Goal: Information Seeking & Learning: Check status

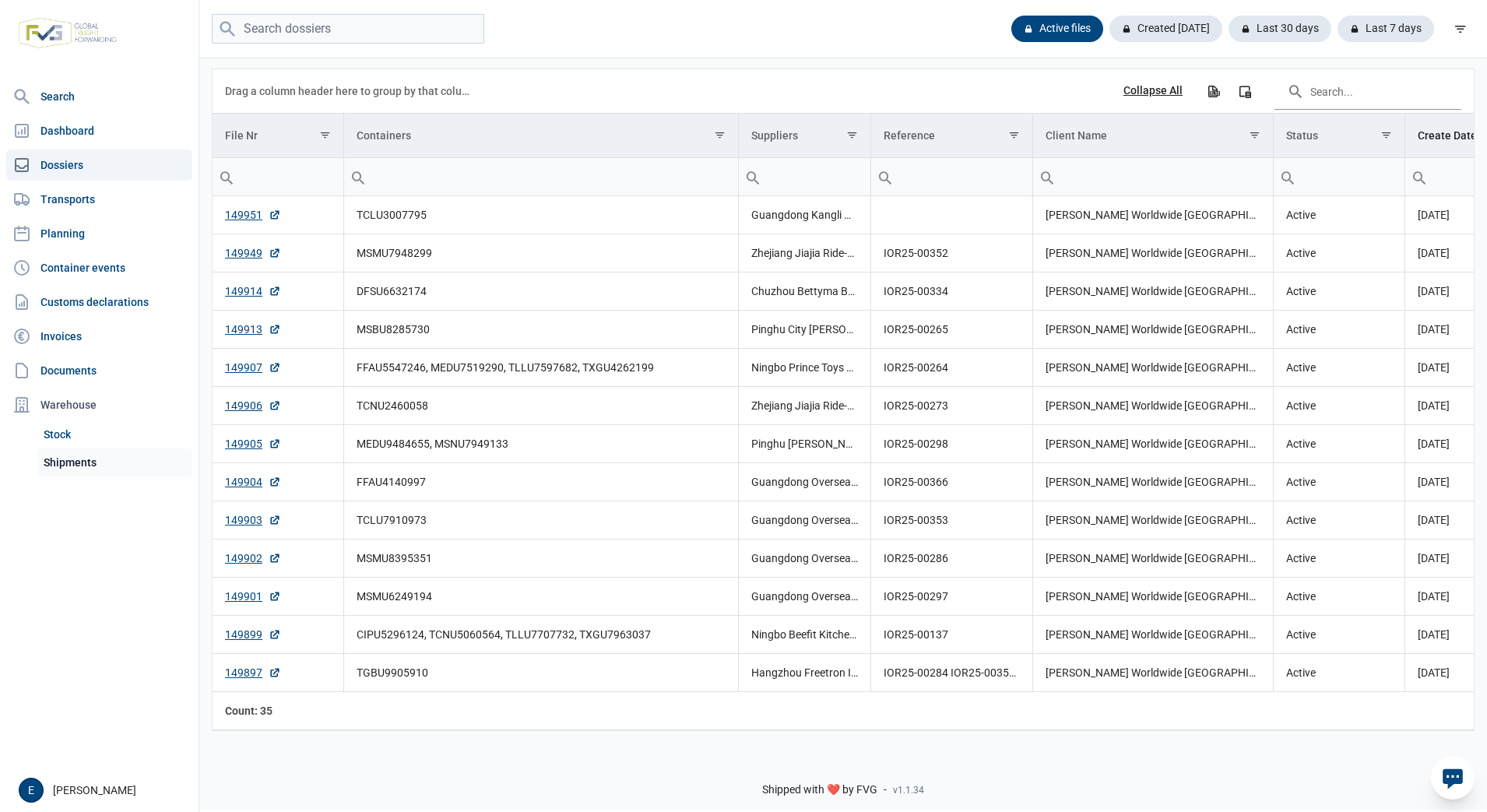
click at [90, 459] on link "Shipments" at bounding box center [115, 462] width 155 height 28
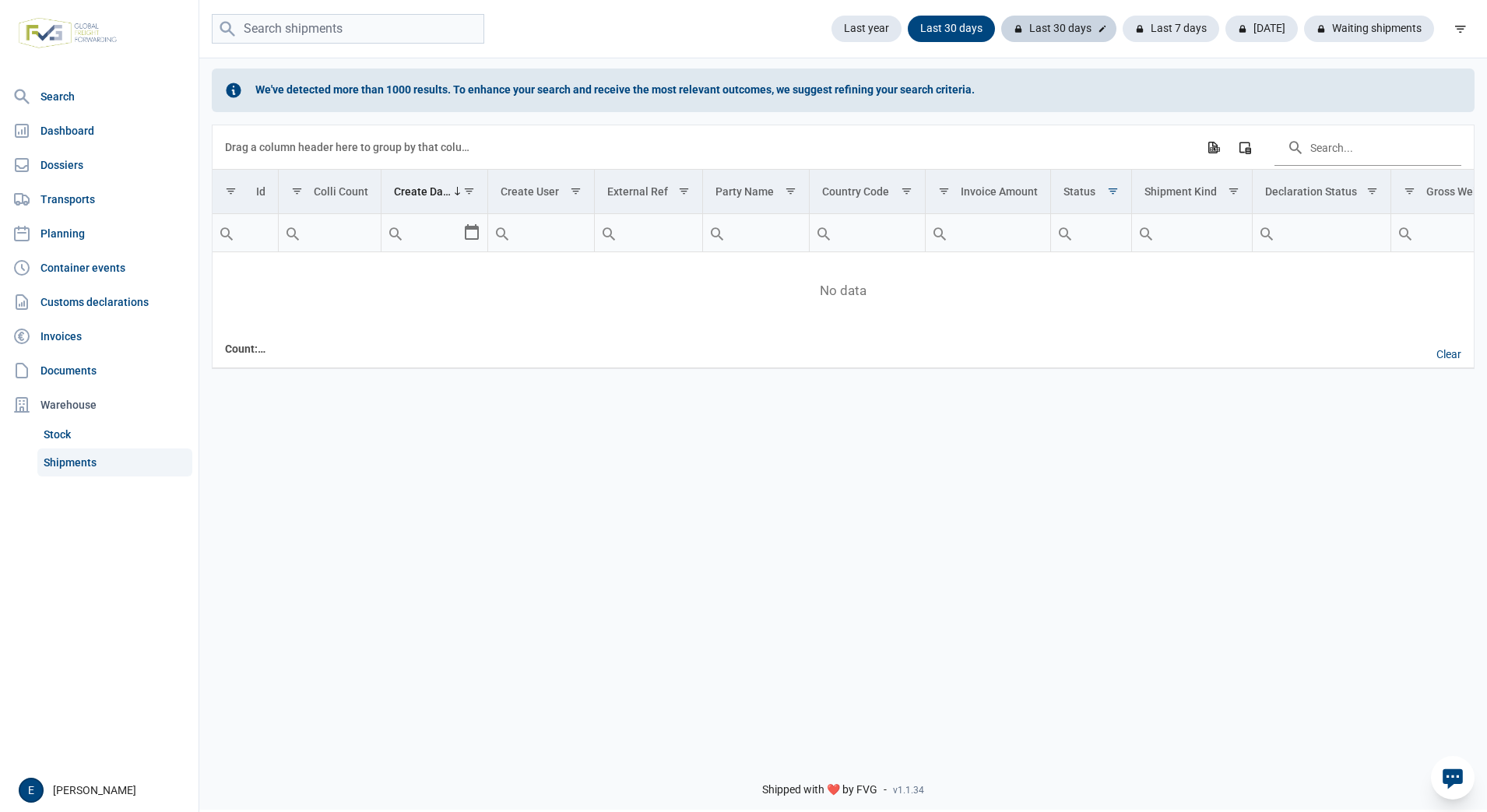
click at [1123, 23] on div "Last 30 days" at bounding box center [1171, 28] width 97 height 26
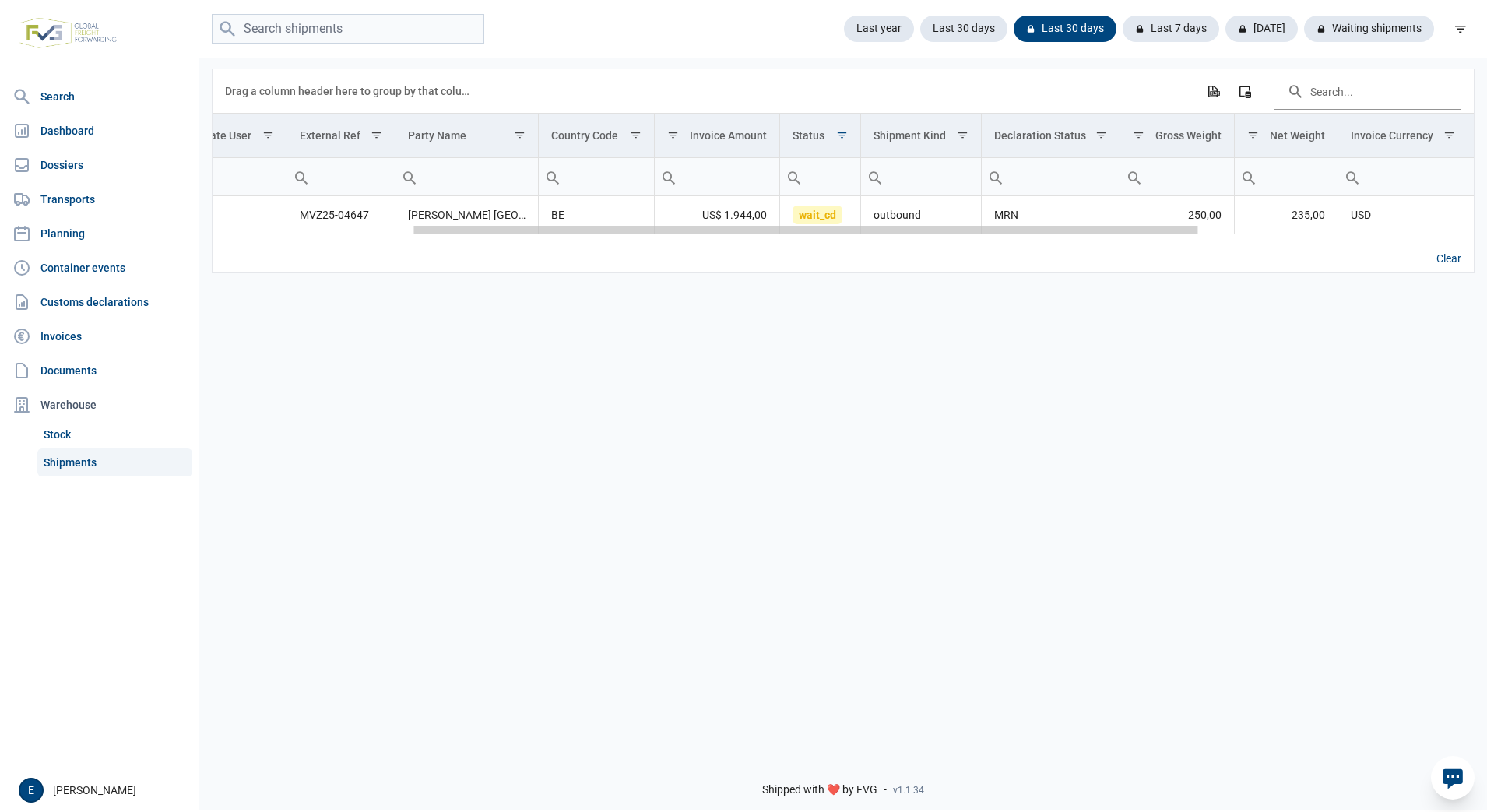
scroll to position [0, 22]
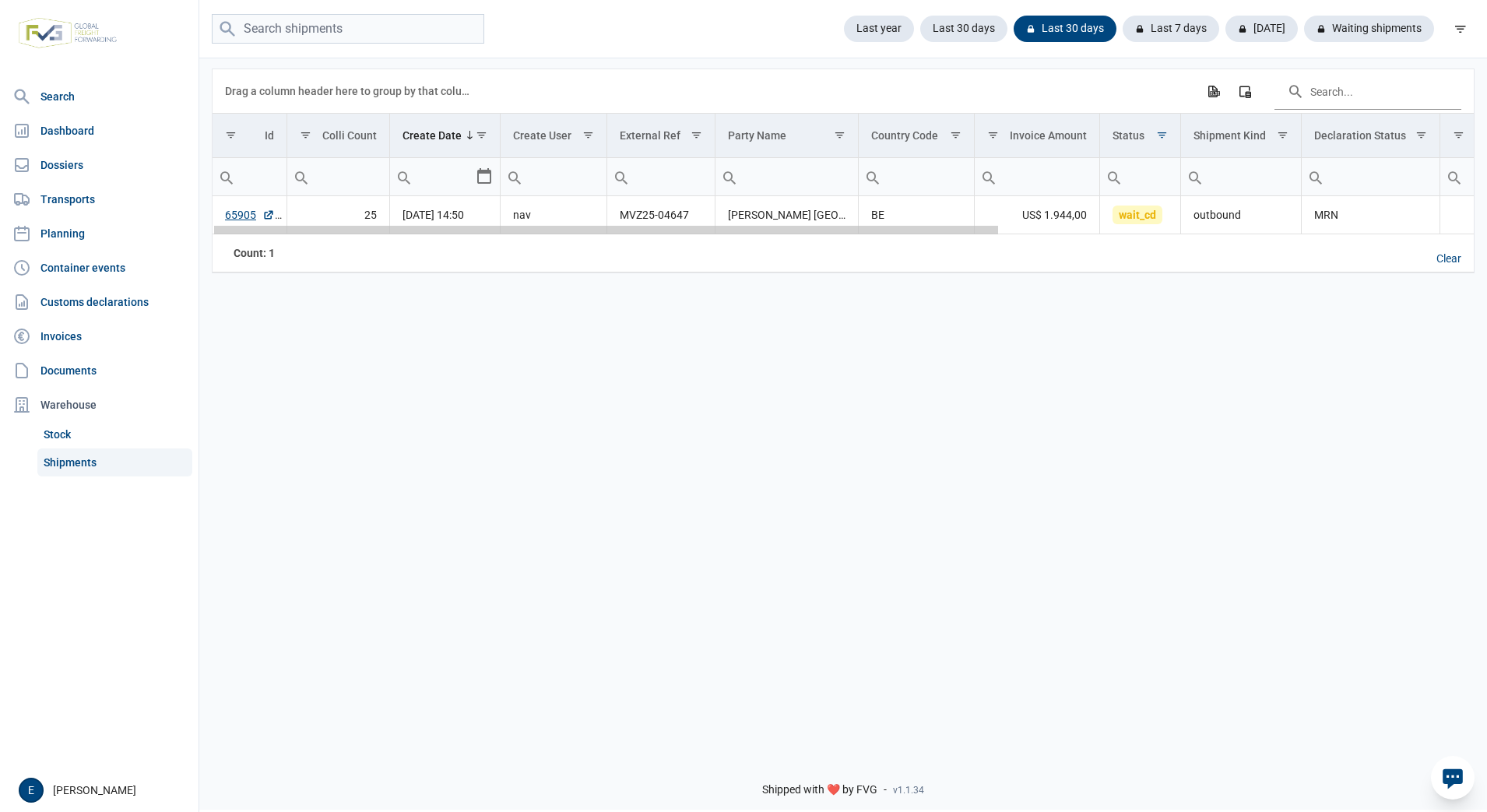
drag, startPoint x: 640, startPoint y: 235, endPoint x: 555, endPoint y: 248, distance: 86.0
click at [555, 248] on body "For evaluation purposes only. Redistribution prohibited. Please register an exi…" at bounding box center [743, 379] width 1487 height 812
click at [380, 88] on div "Drag a column header here to group by that column" at bounding box center [350, 92] width 249 height 25
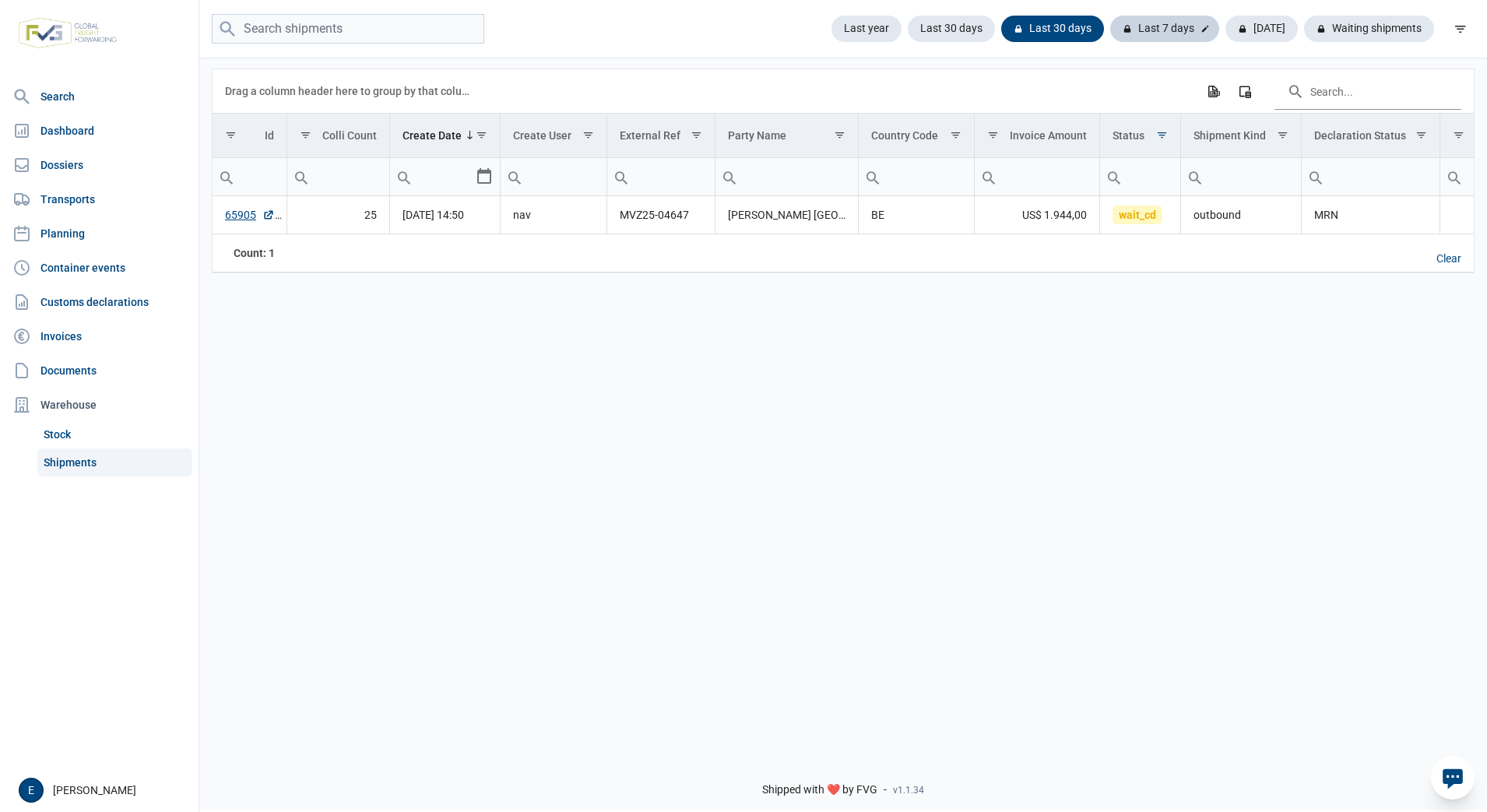
click at [1225, 23] on div "Last 7 days" at bounding box center [1261, 28] width 73 height 26
click at [486, 189] on div "Select" at bounding box center [490, 177] width 19 height 38
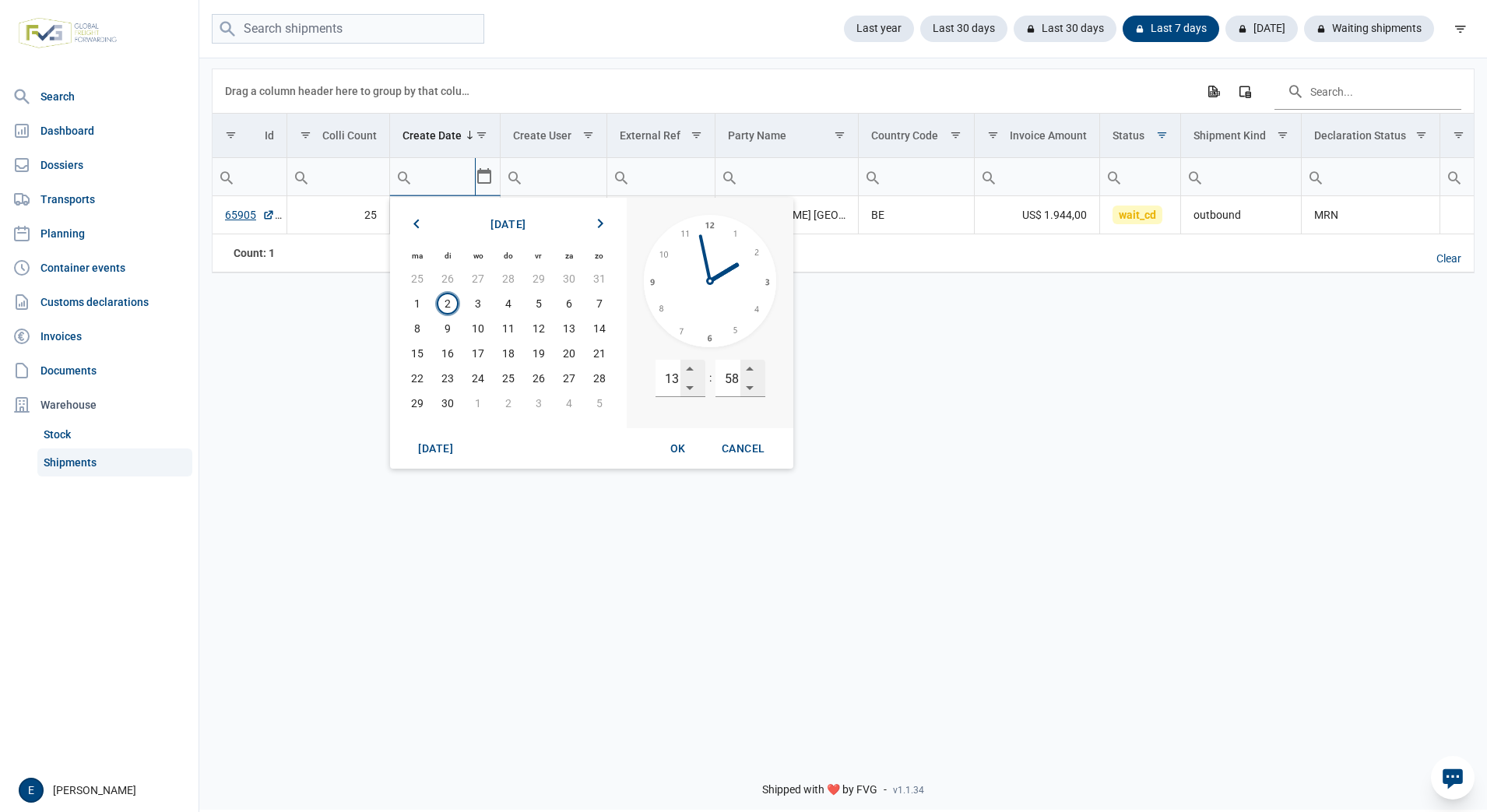
click at [486, 189] on div "Select" at bounding box center [490, 177] width 19 height 38
click at [992, 418] on div "Data grid with 1 rows and 18 columns Drag a column header here to group by that…" at bounding box center [843, 399] width 1288 height 687
click at [1235, 91] on div "Column Chooser" at bounding box center [1244, 91] width 28 height 28
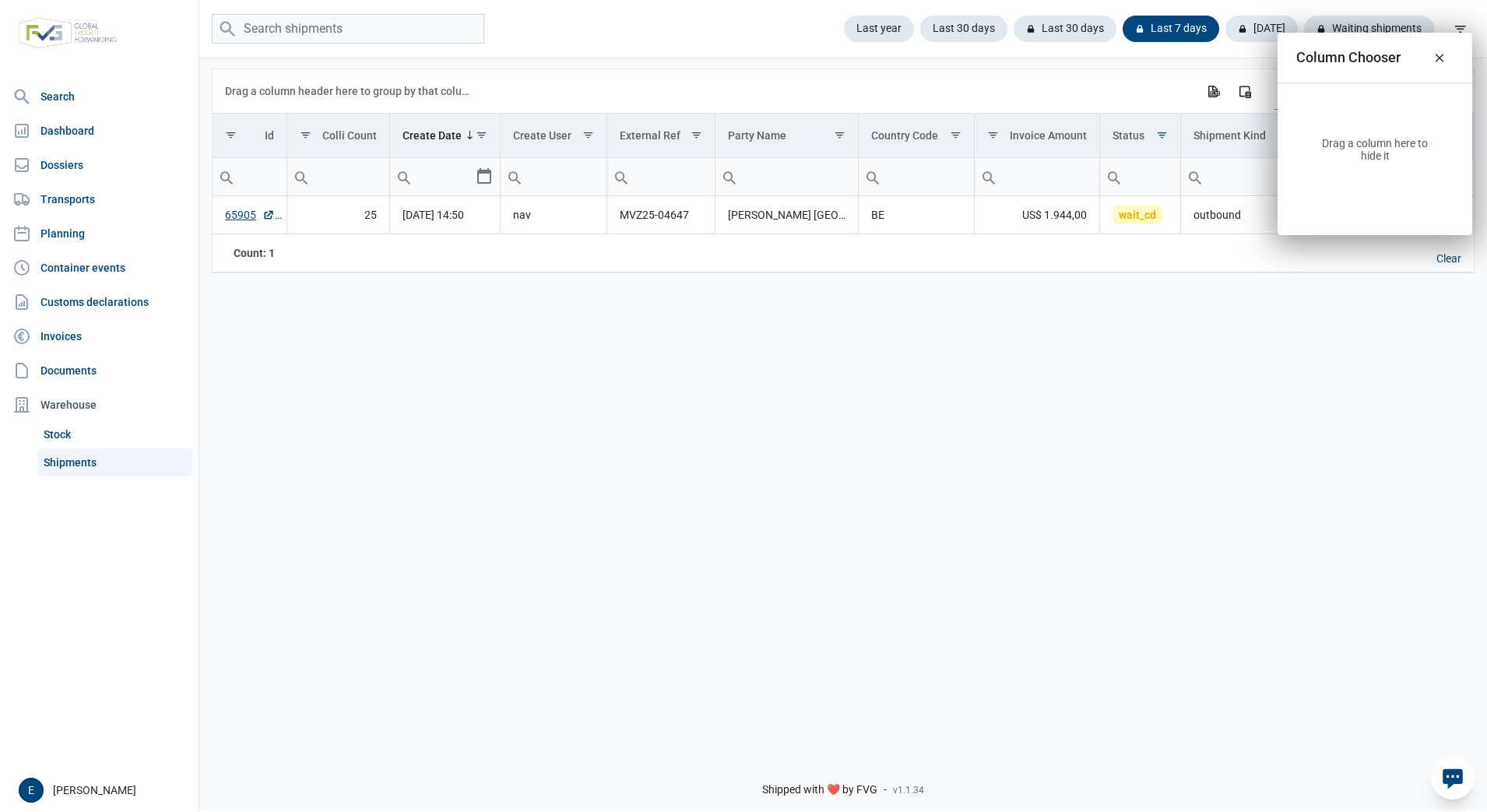
click at [1081, 84] on div "Drag a column header here to group by that column Export all data to Excel Colu…" at bounding box center [844, 91] width 1237 height 44
click at [1437, 58] on icon "Close" at bounding box center [1439, 57] width 14 height 14
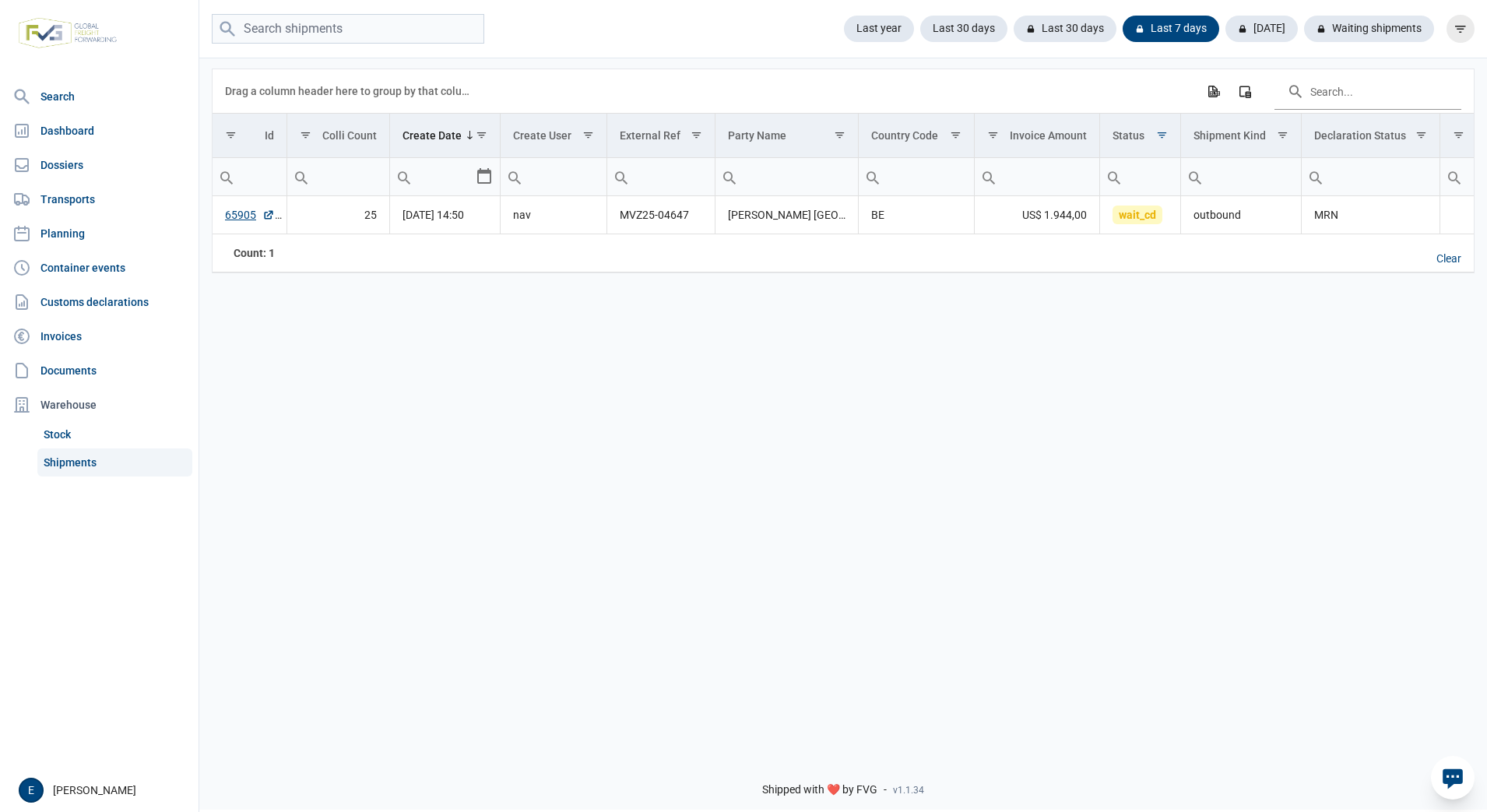
click at [1460, 34] on icon "filter" at bounding box center [1461, 29] width 14 height 14
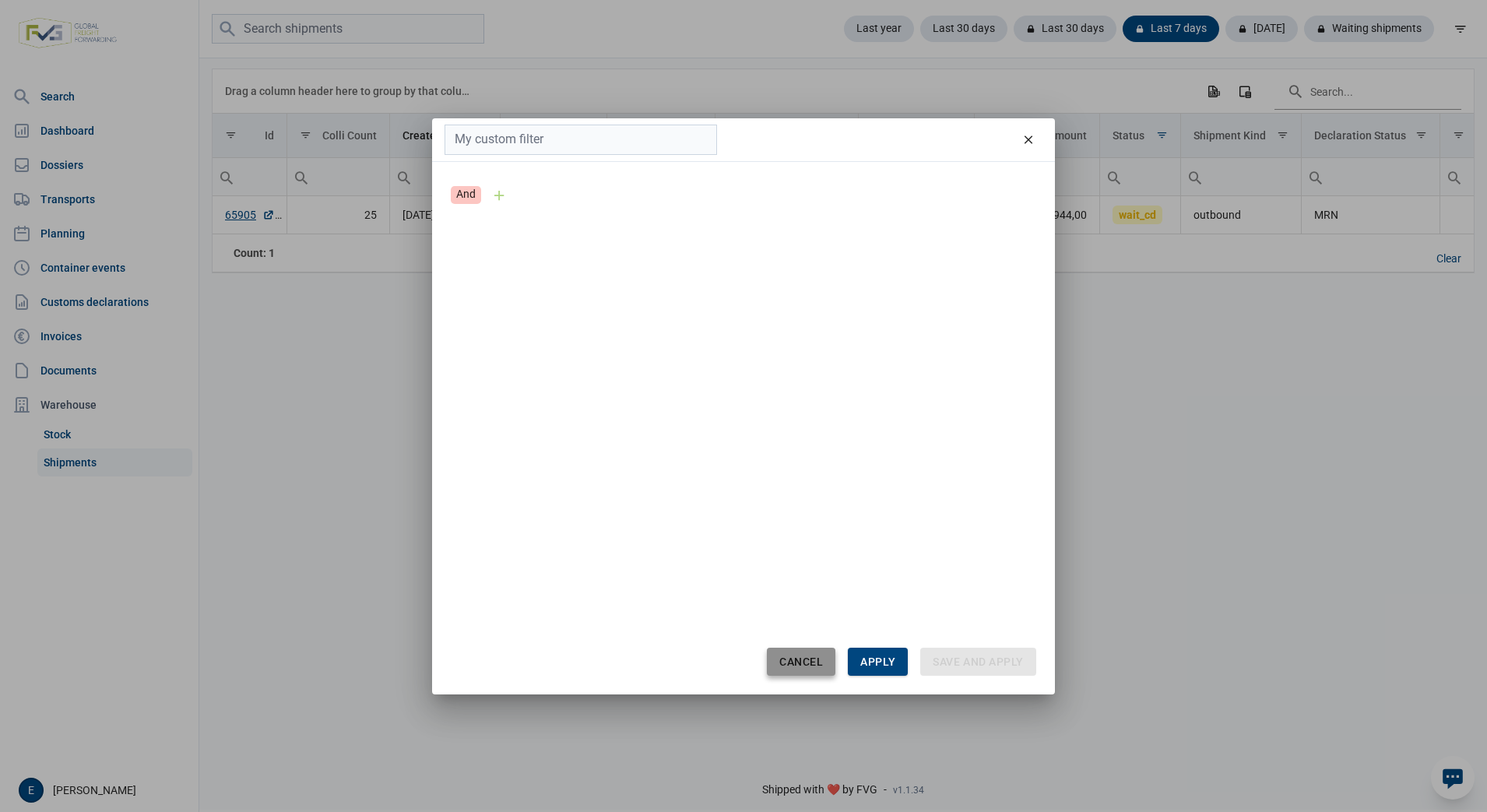
click at [808, 660] on span "Cancel" at bounding box center [800, 661] width 44 height 13
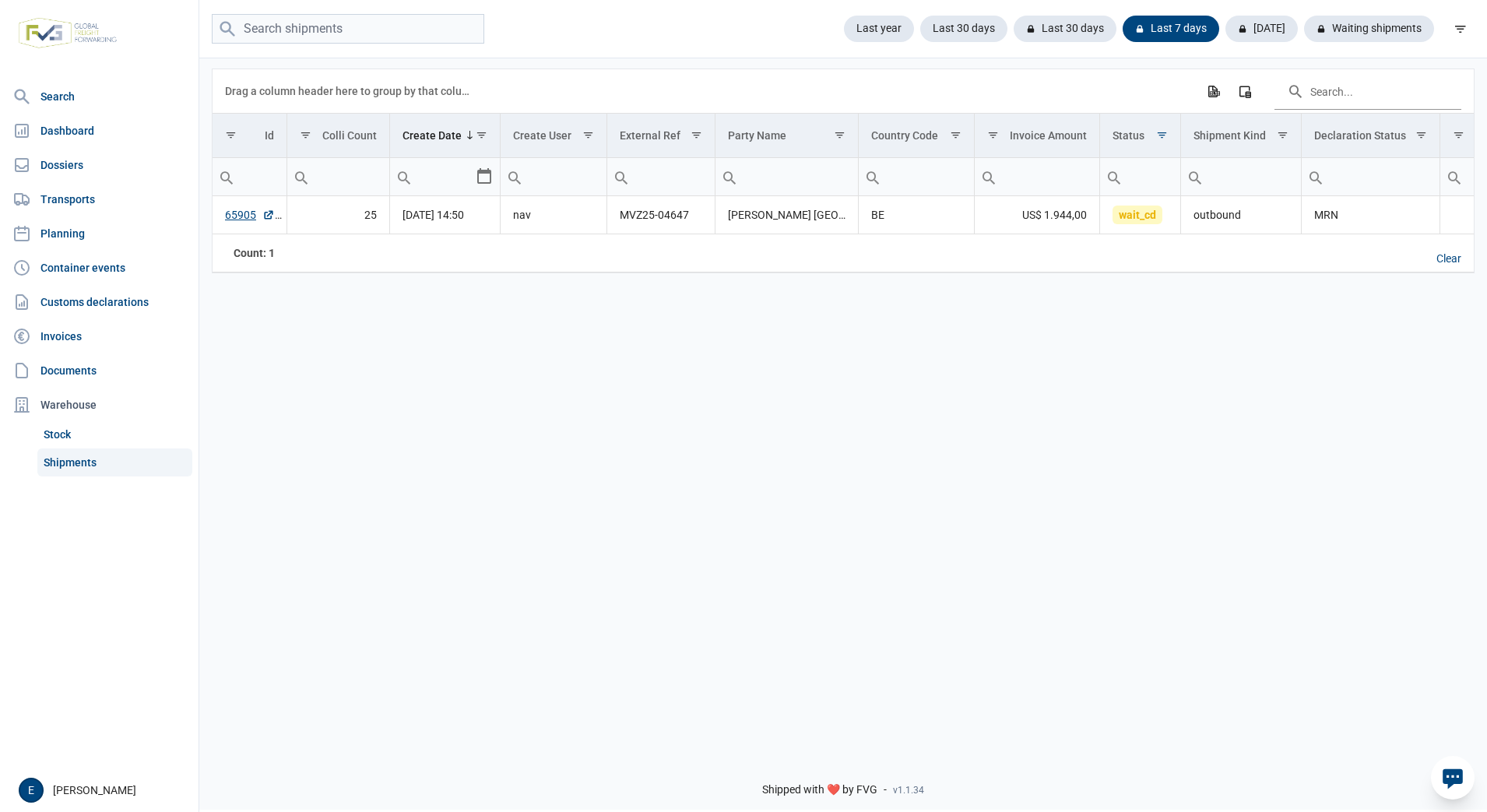
click at [842, 501] on div "Data grid with 1 rows and 18 columns Drag a column header here to group by that…" at bounding box center [843, 399] width 1288 height 687
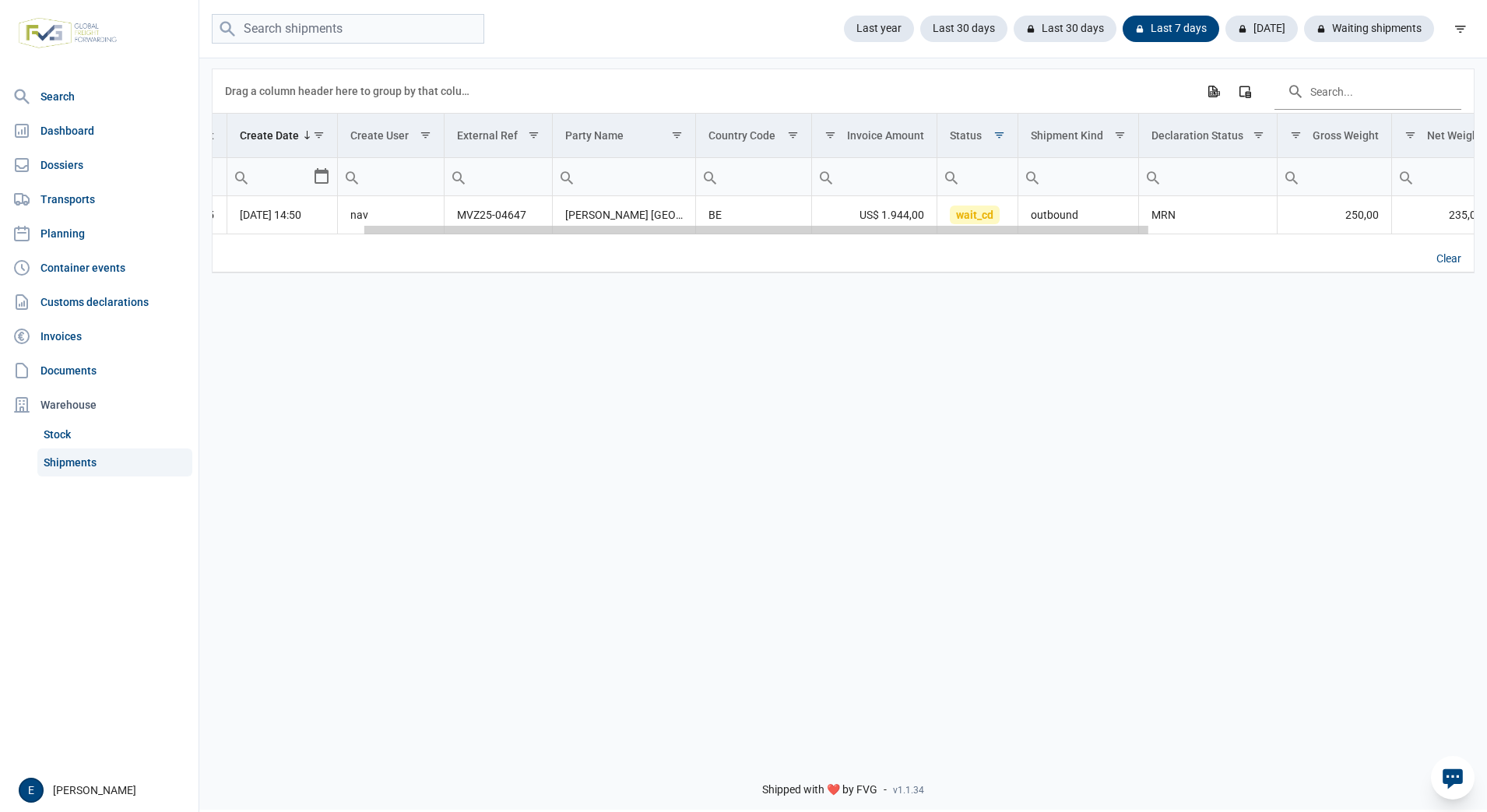
scroll to position [0, 276]
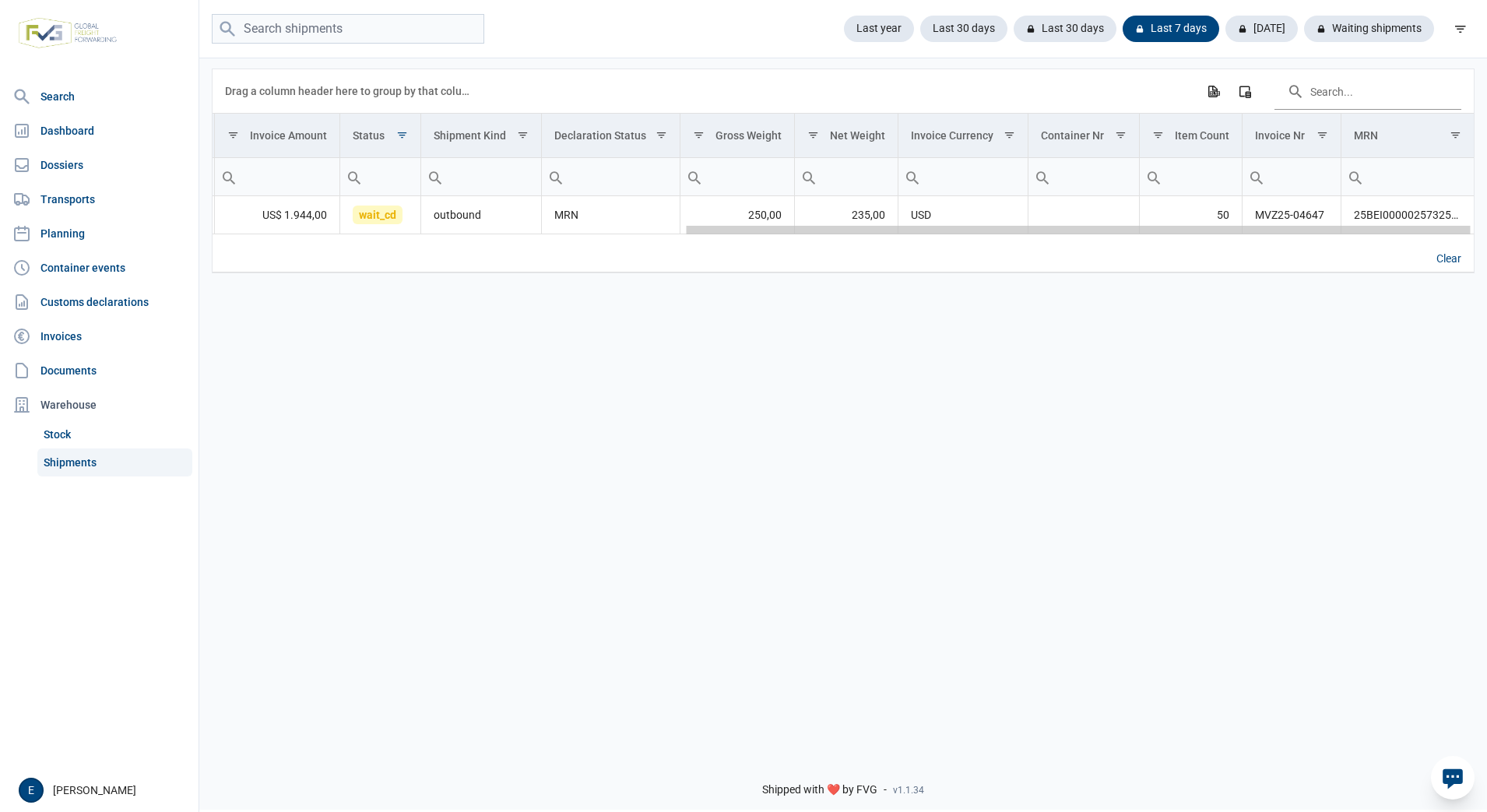
drag, startPoint x: 562, startPoint y: 236, endPoint x: 1160, endPoint y: 294, distance: 600.8
click at [1160, 294] on body "For evaluation purposes only. Redistribution prohibited. Please register an exi…" at bounding box center [743, 379] width 1487 height 812
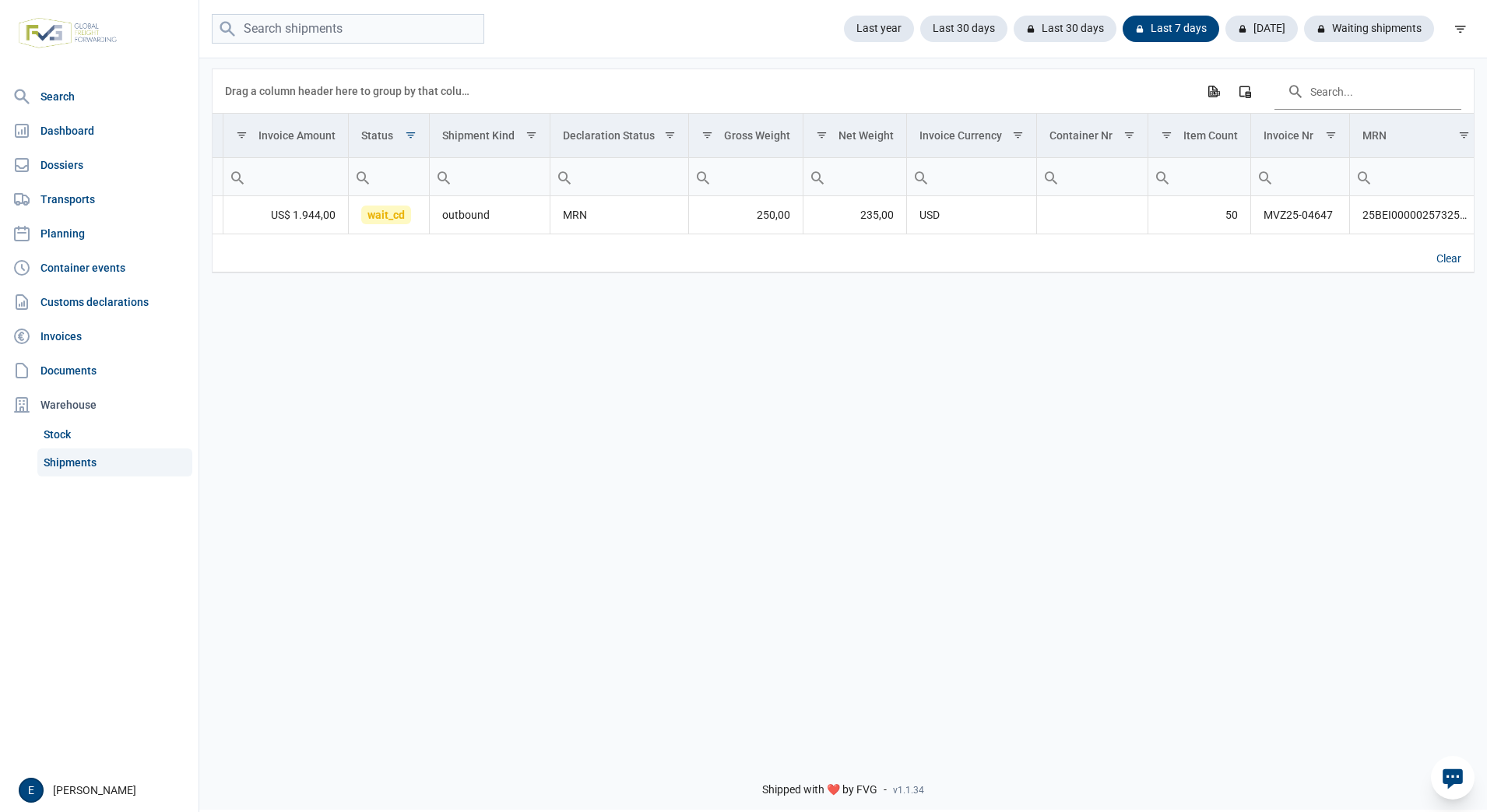
click at [1093, 364] on div "Data grid with 1 rows and 18 columns Drag a column header here to group by that…" at bounding box center [843, 399] width 1288 height 687
click at [1454, 25] on icon "filter" at bounding box center [1461, 29] width 14 height 14
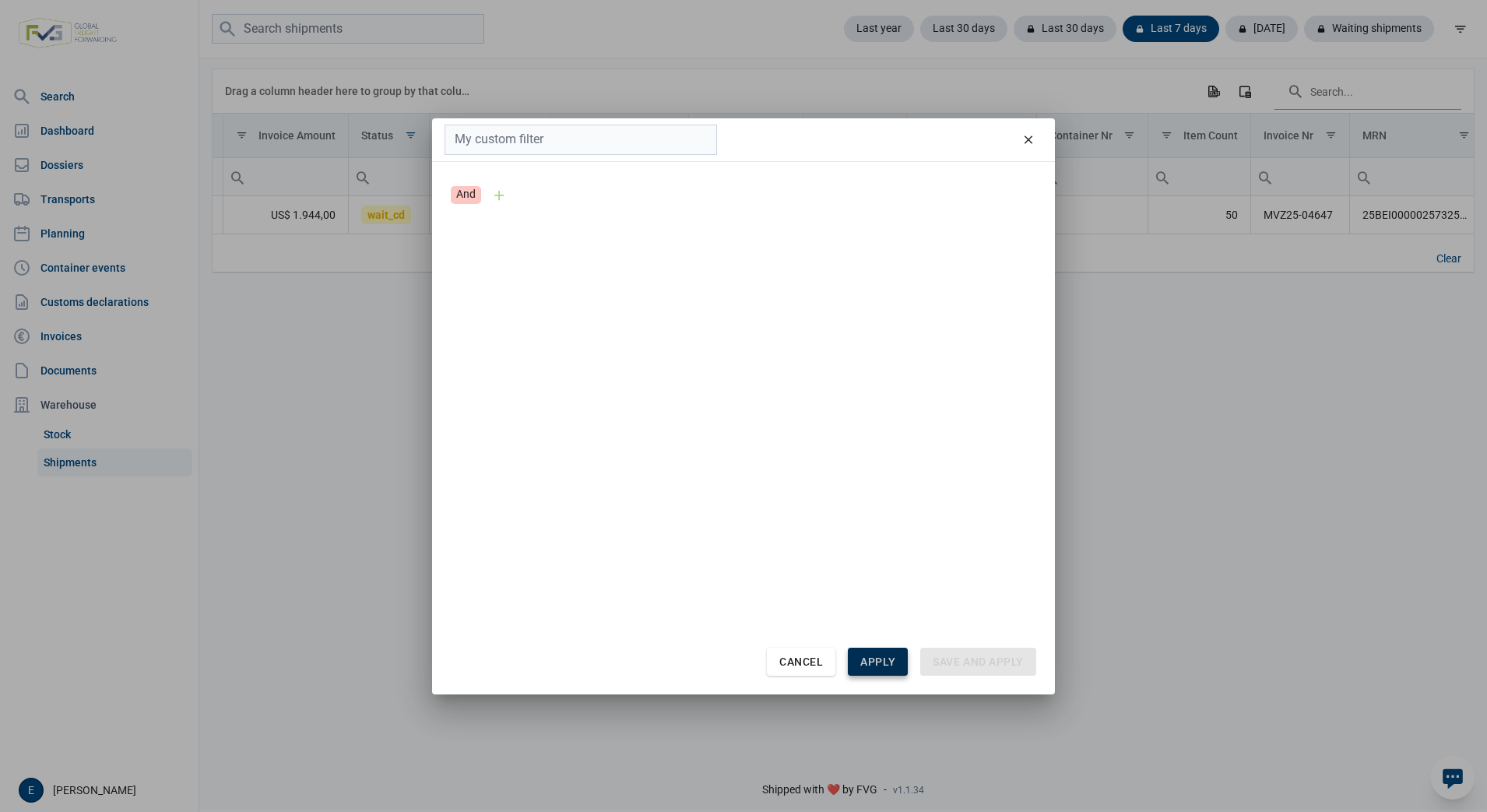
click at [894, 666] on span "Apply" at bounding box center [878, 661] width 35 height 13
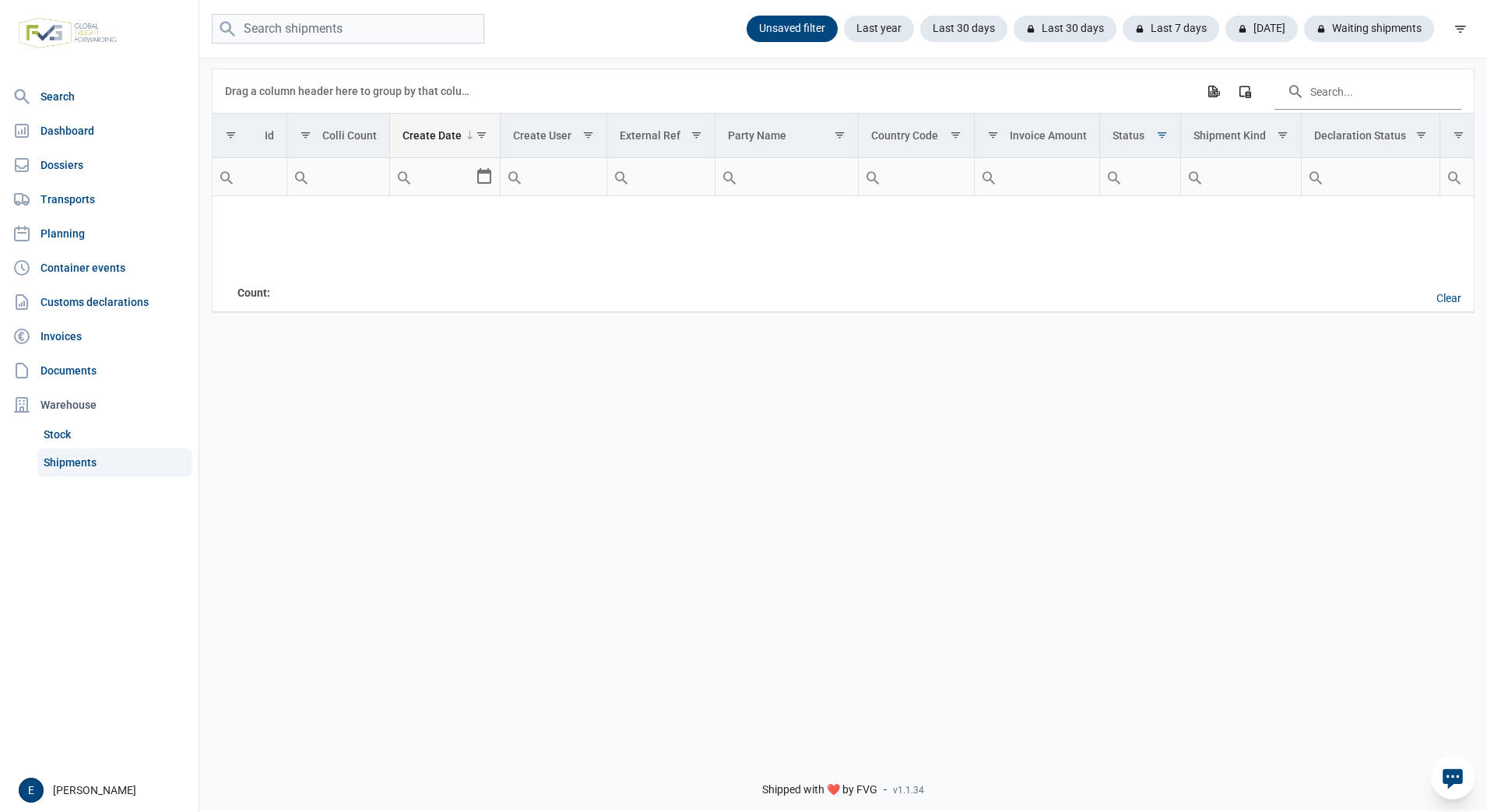
click at [446, 142] on div "Create Date" at bounding box center [432, 135] width 59 height 13
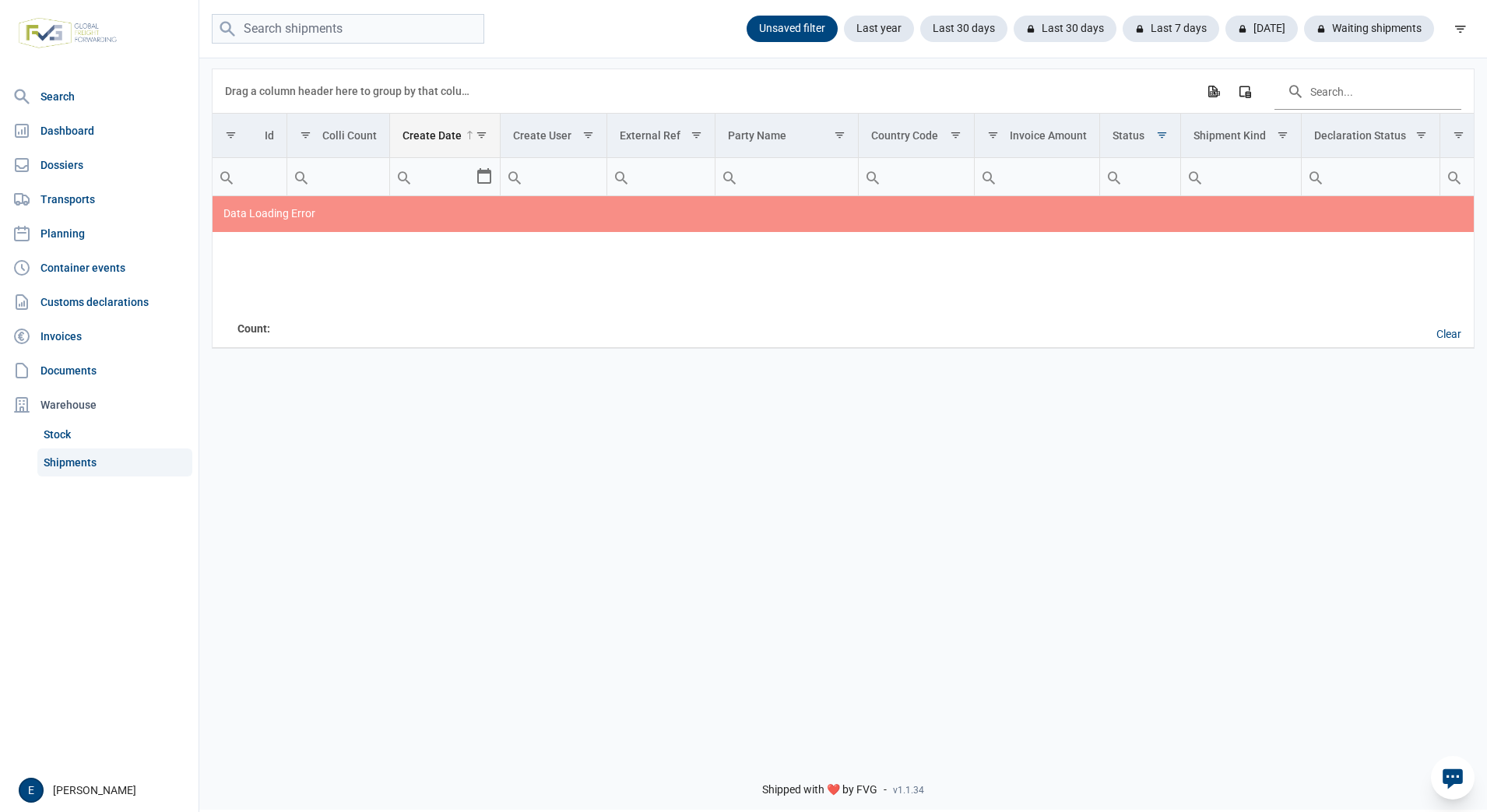
click at [446, 142] on div "Create Date" at bounding box center [432, 135] width 59 height 13
click at [1304, 22] on div "[DATE]" at bounding box center [1369, 28] width 130 height 26
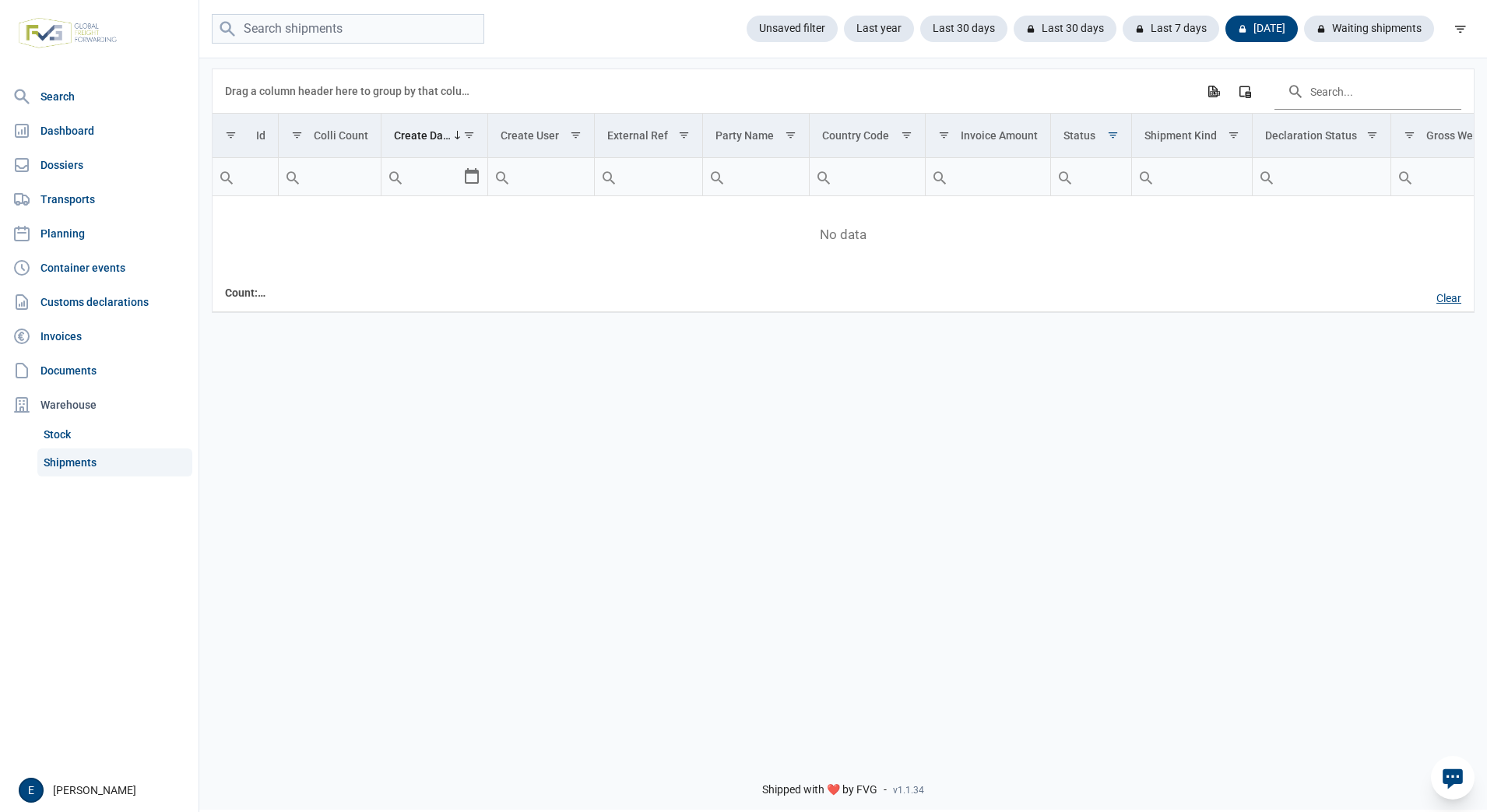
click at [1450, 298] on div "Clear" at bounding box center [1449, 298] width 50 height 26
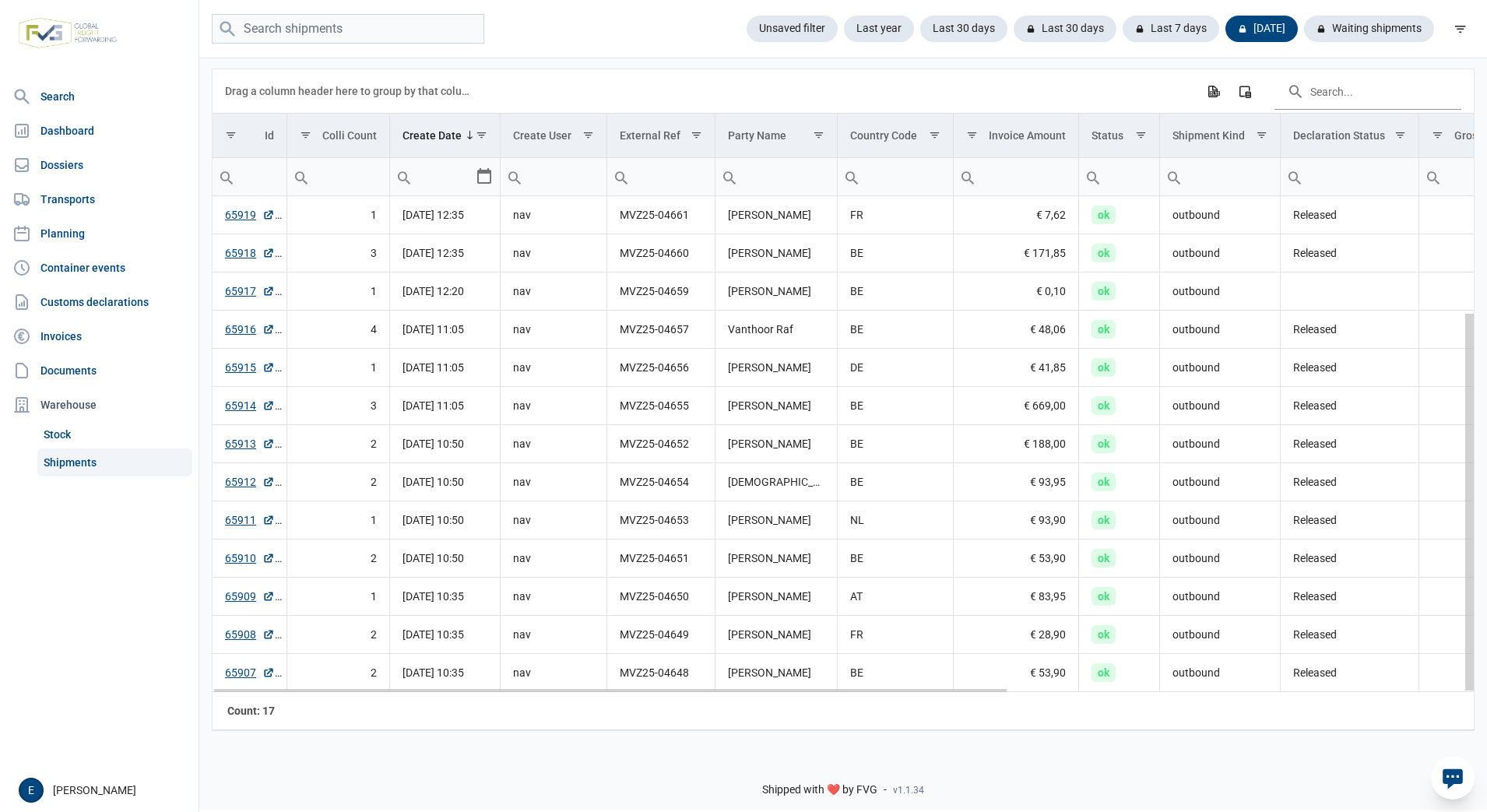
drag, startPoint x: 1471, startPoint y: 212, endPoint x: 1461, endPoint y: 403, distance: 191.3
click at [1461, 403] on body "For evaluation purposes only. Redistribution prohibited. Please register an exi…" at bounding box center [743, 379] width 1487 height 812
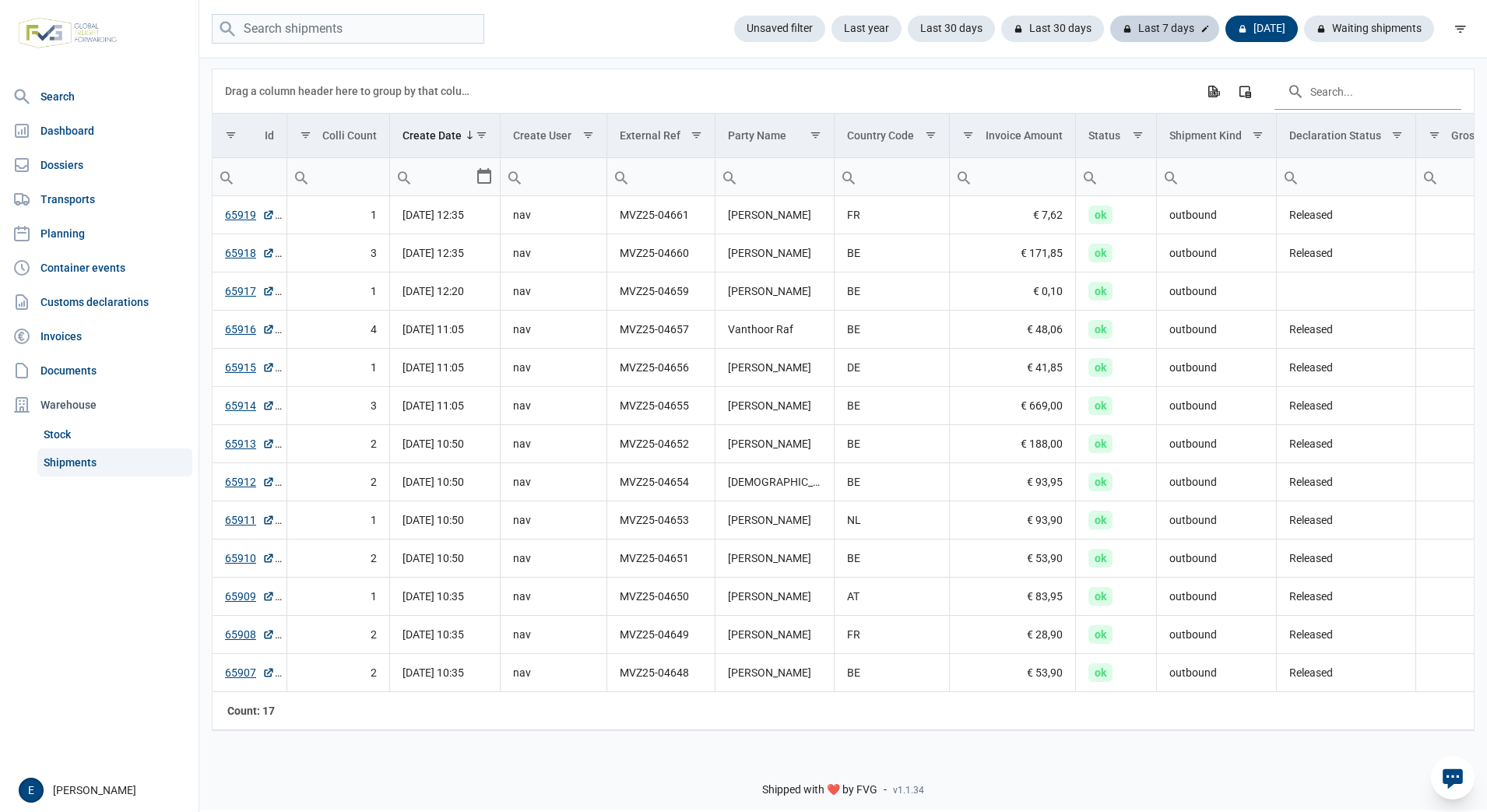
click at [1225, 26] on div "Last 7 days" at bounding box center [1261, 28] width 73 height 26
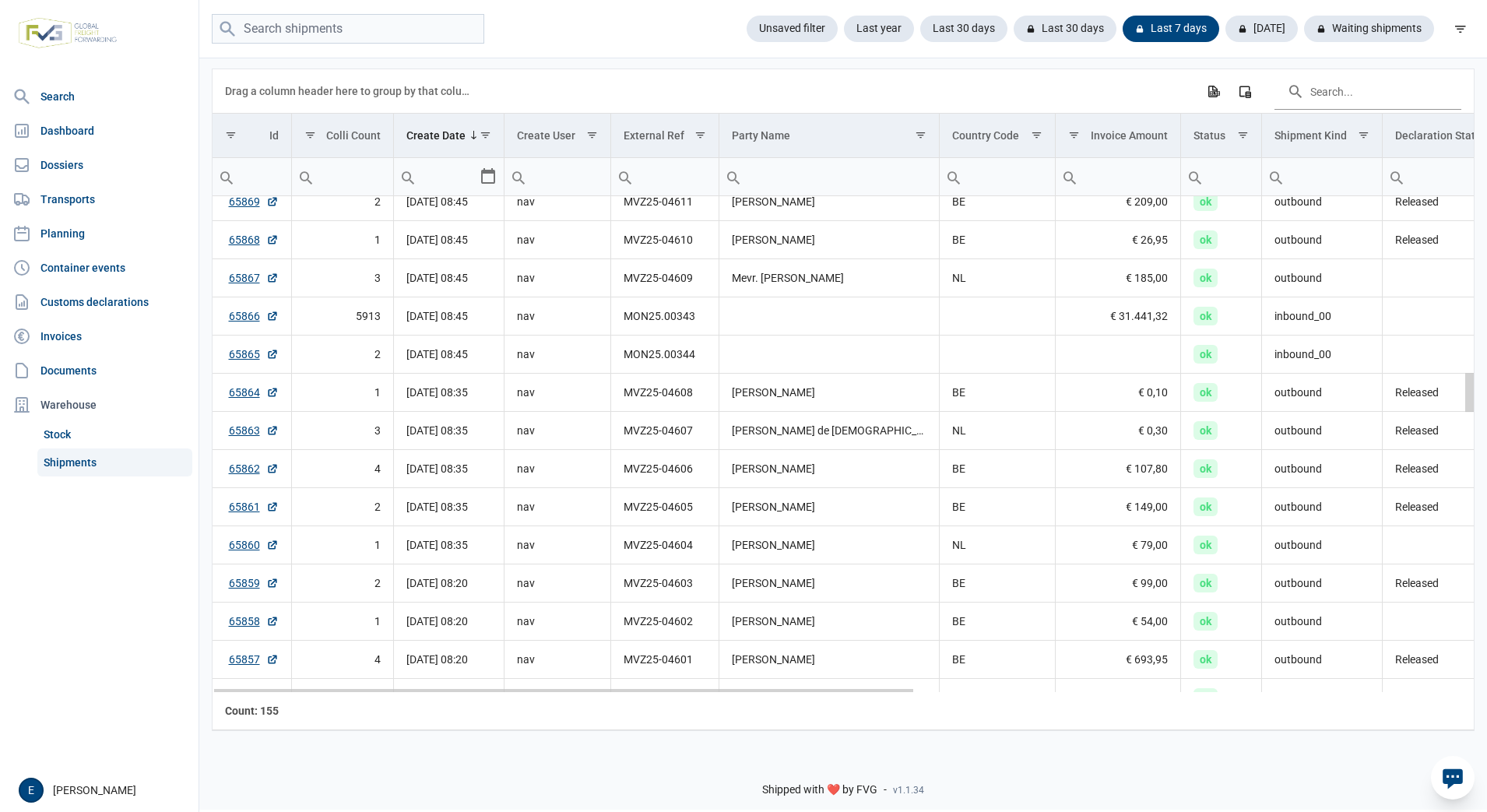
drag, startPoint x: 1471, startPoint y: 230, endPoint x: 1474, endPoint y: 400, distance: 170.0
click at [1474, 400] on body "For evaluation purposes only. Redistribution prohibited. Please register an exi…" at bounding box center [743, 379] width 1487 height 812
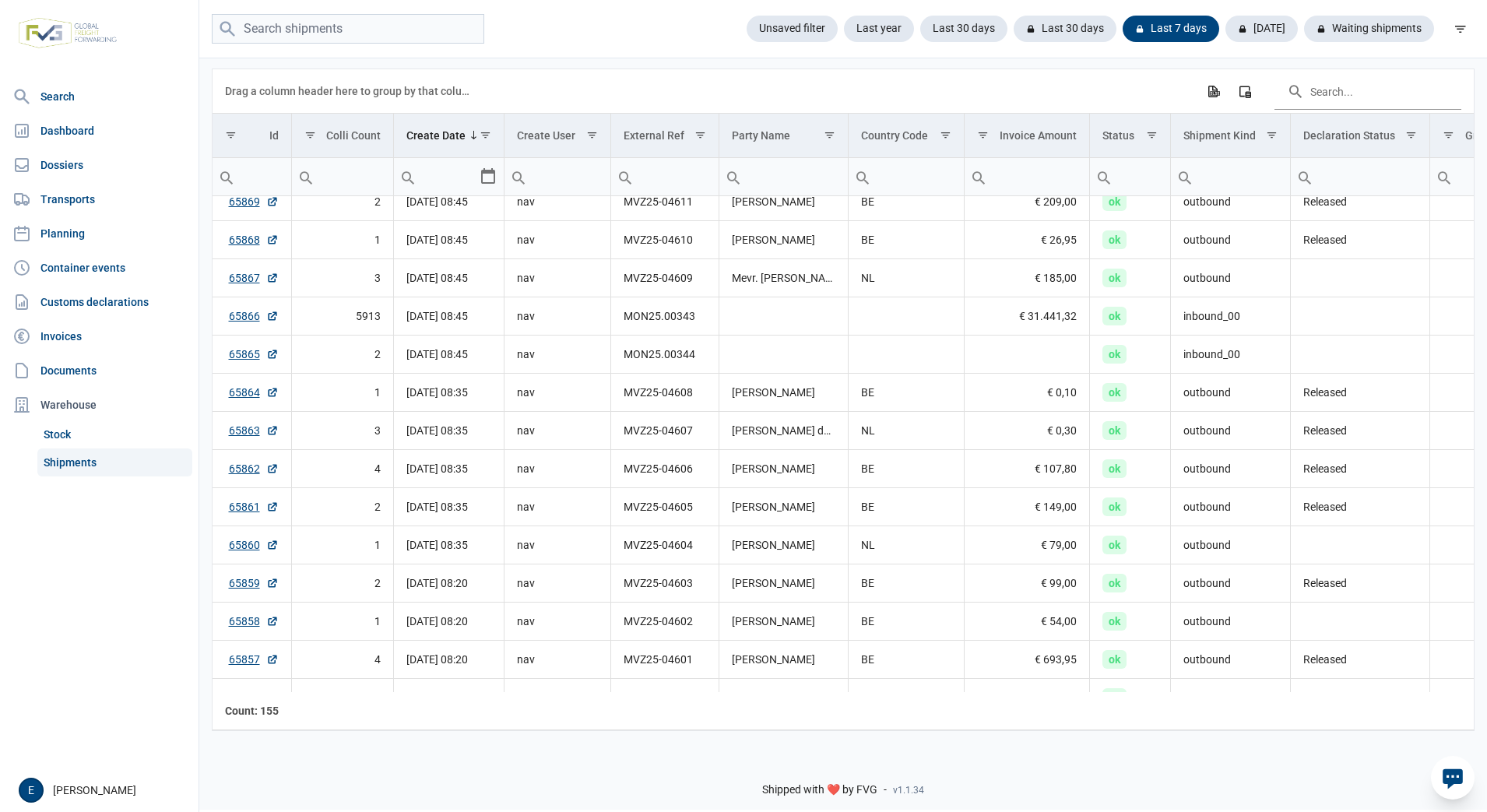
click at [1127, 184] on input "Filter cell" at bounding box center [1129, 177] width 80 height 38
type input "wait"
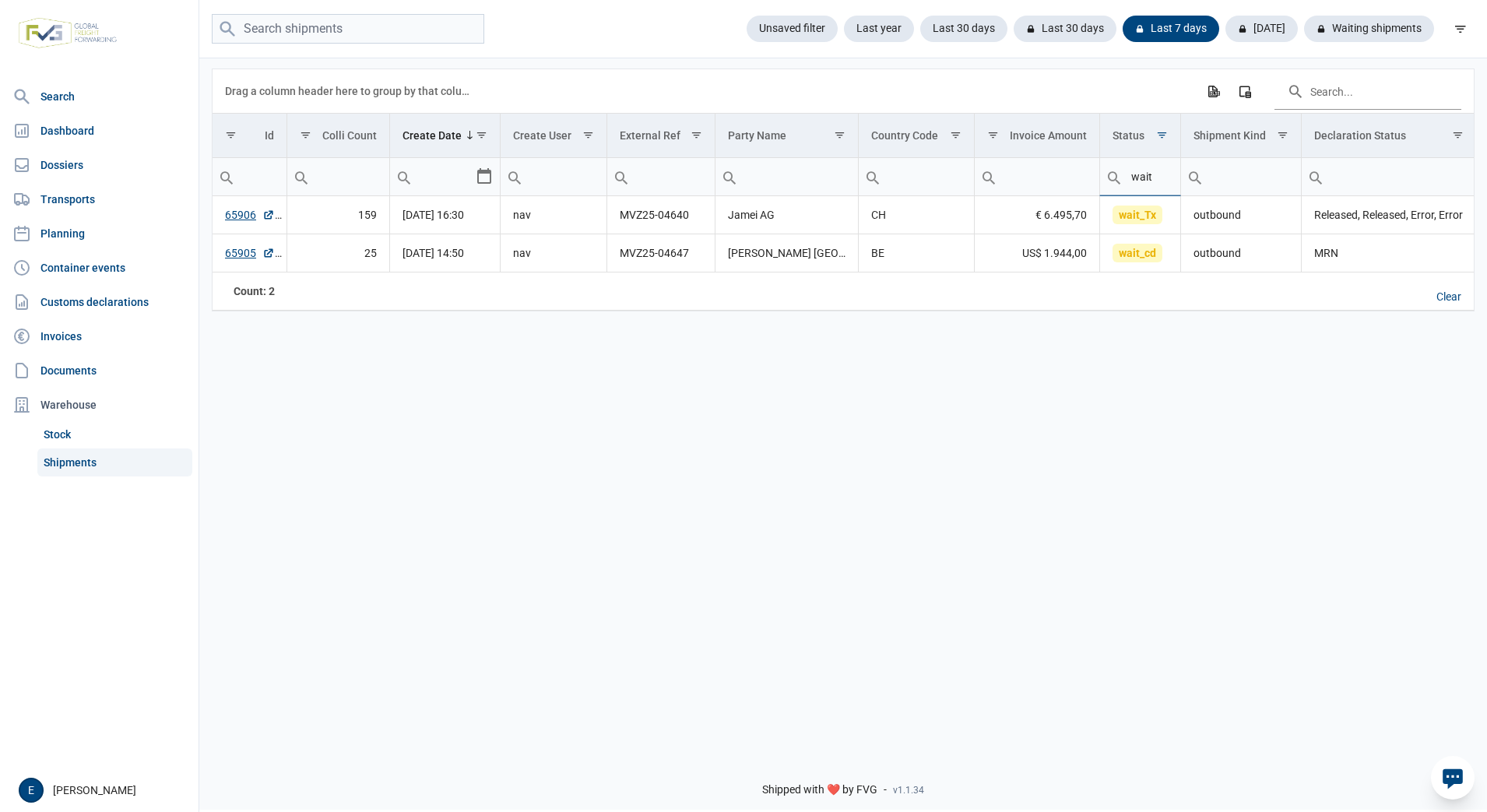
click at [1151, 167] on input "wait" at bounding box center [1140, 177] width 80 height 38
